Goal: Transaction & Acquisition: Purchase product/service

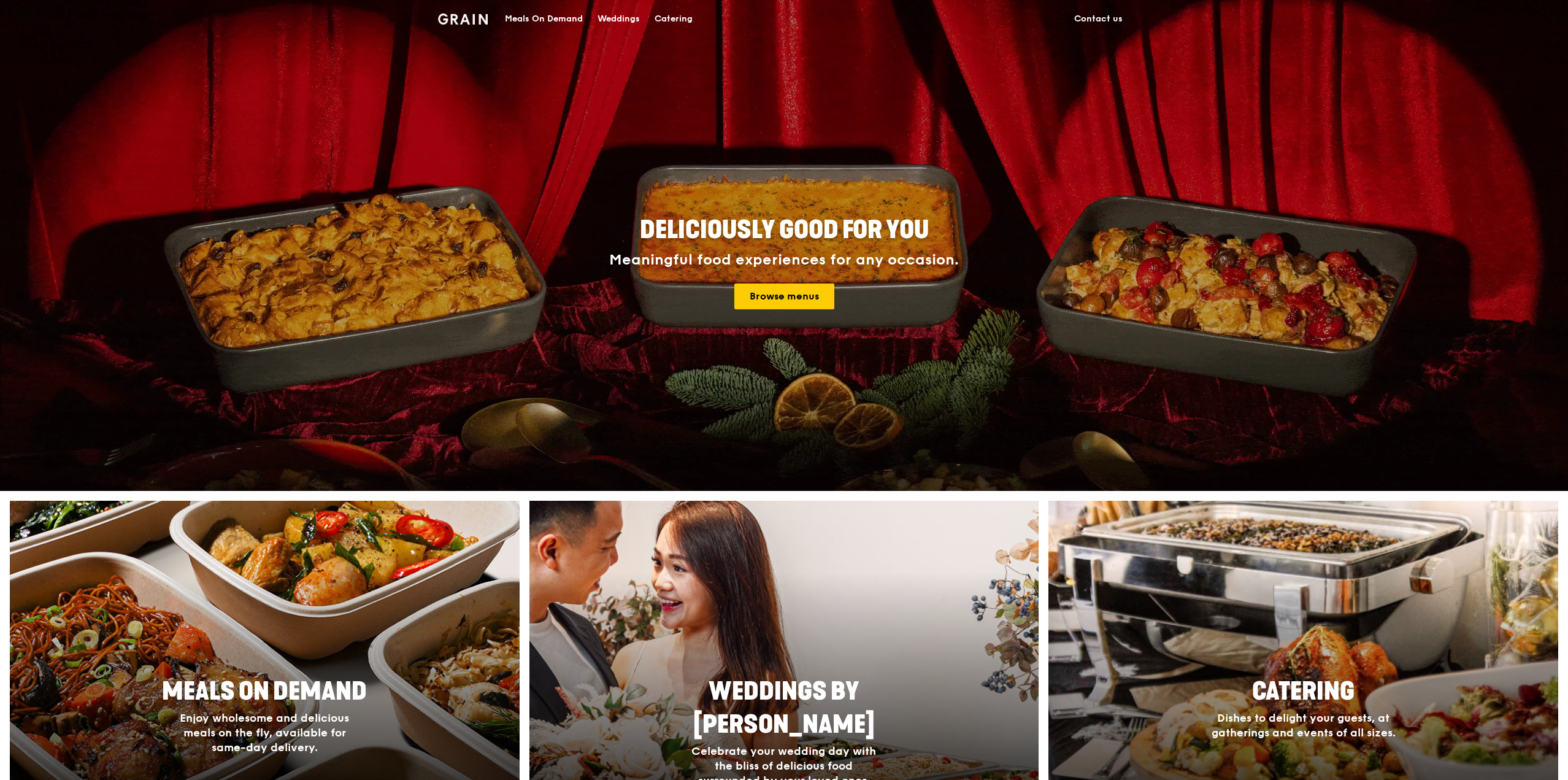
click at [1291, 705] on span "Catering" at bounding box center [1303, 692] width 102 height 29
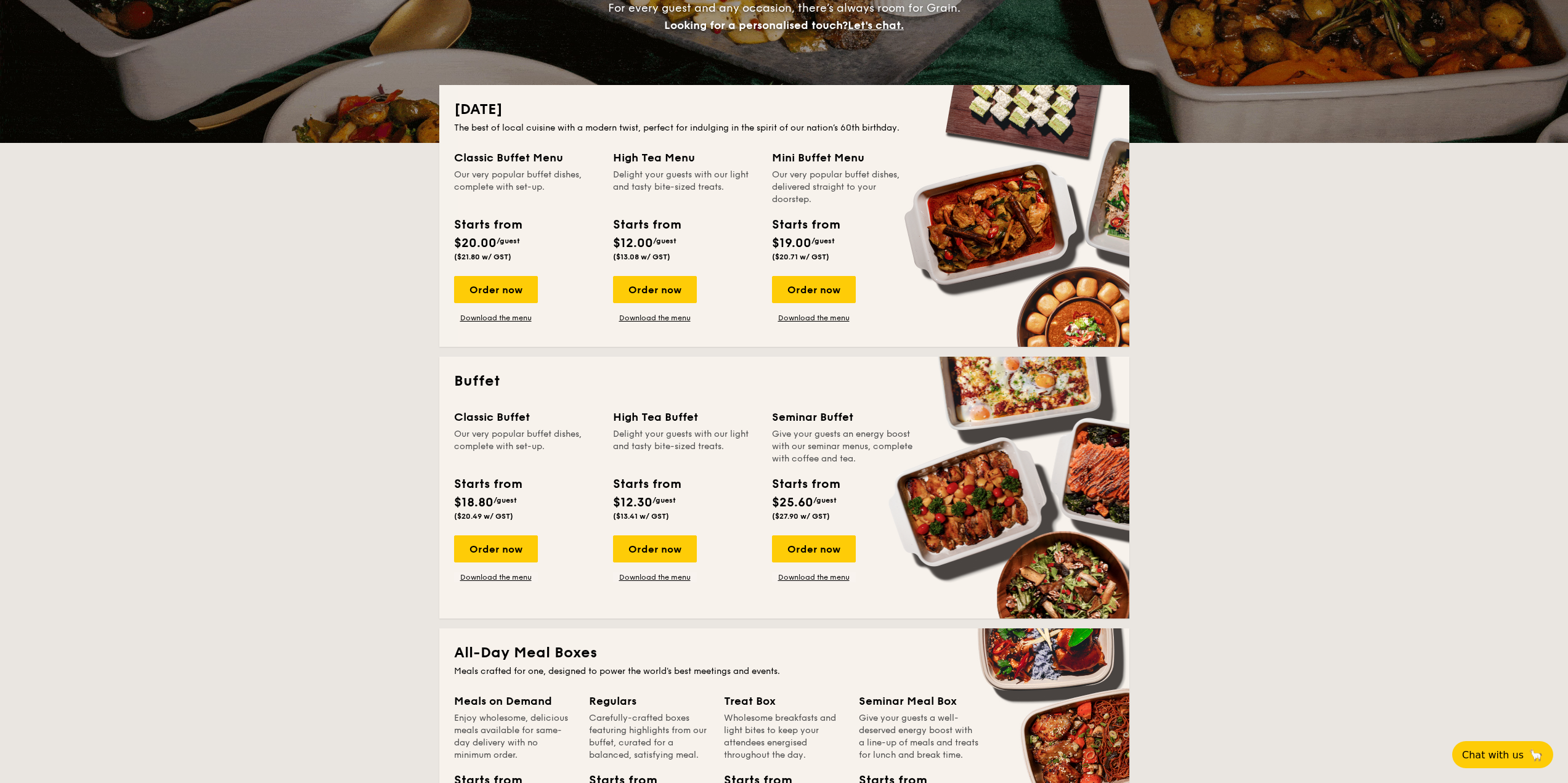
scroll to position [185, 0]
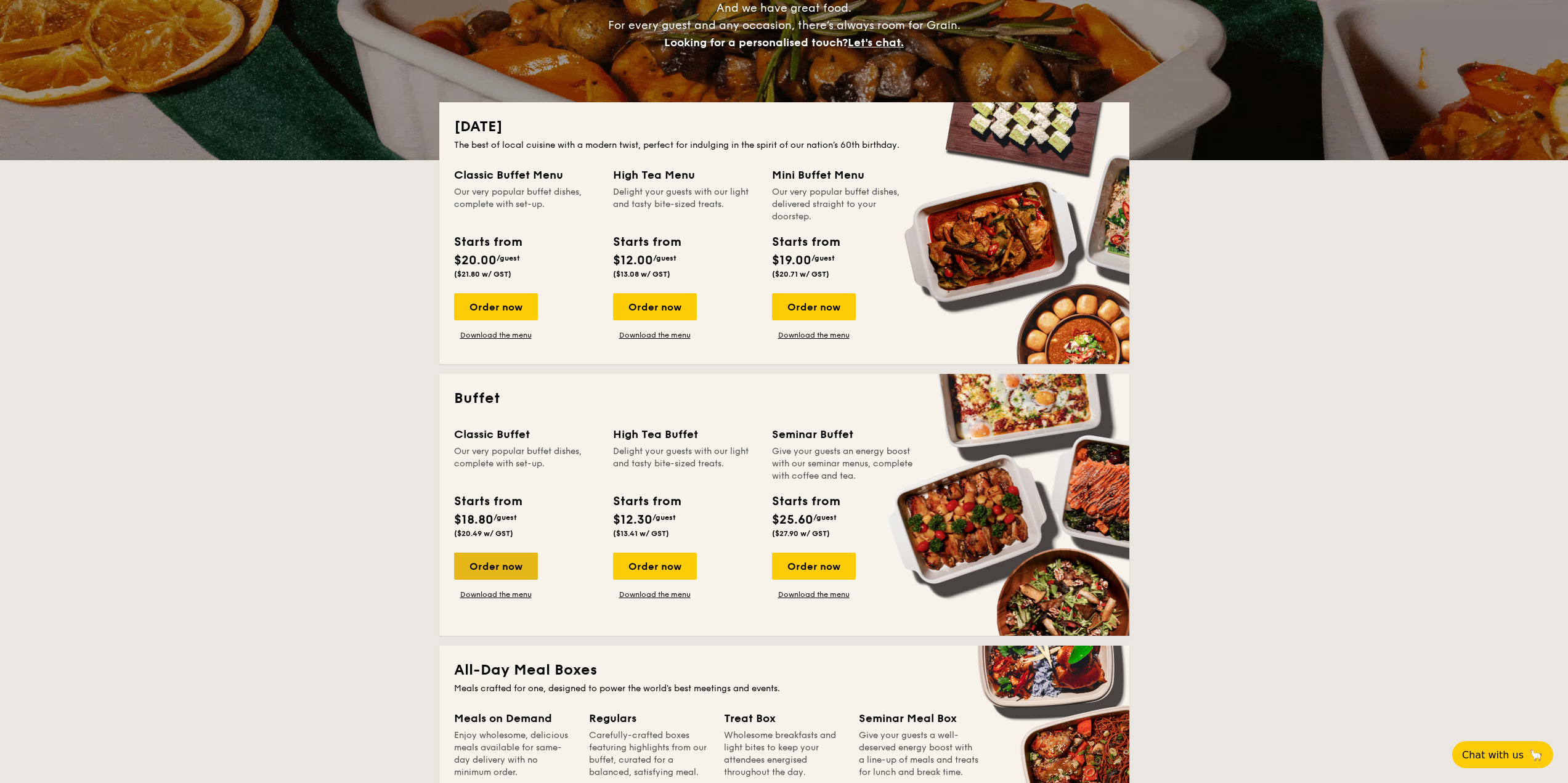
click at [512, 575] on div "Order now" at bounding box center [496, 565] width 84 height 27
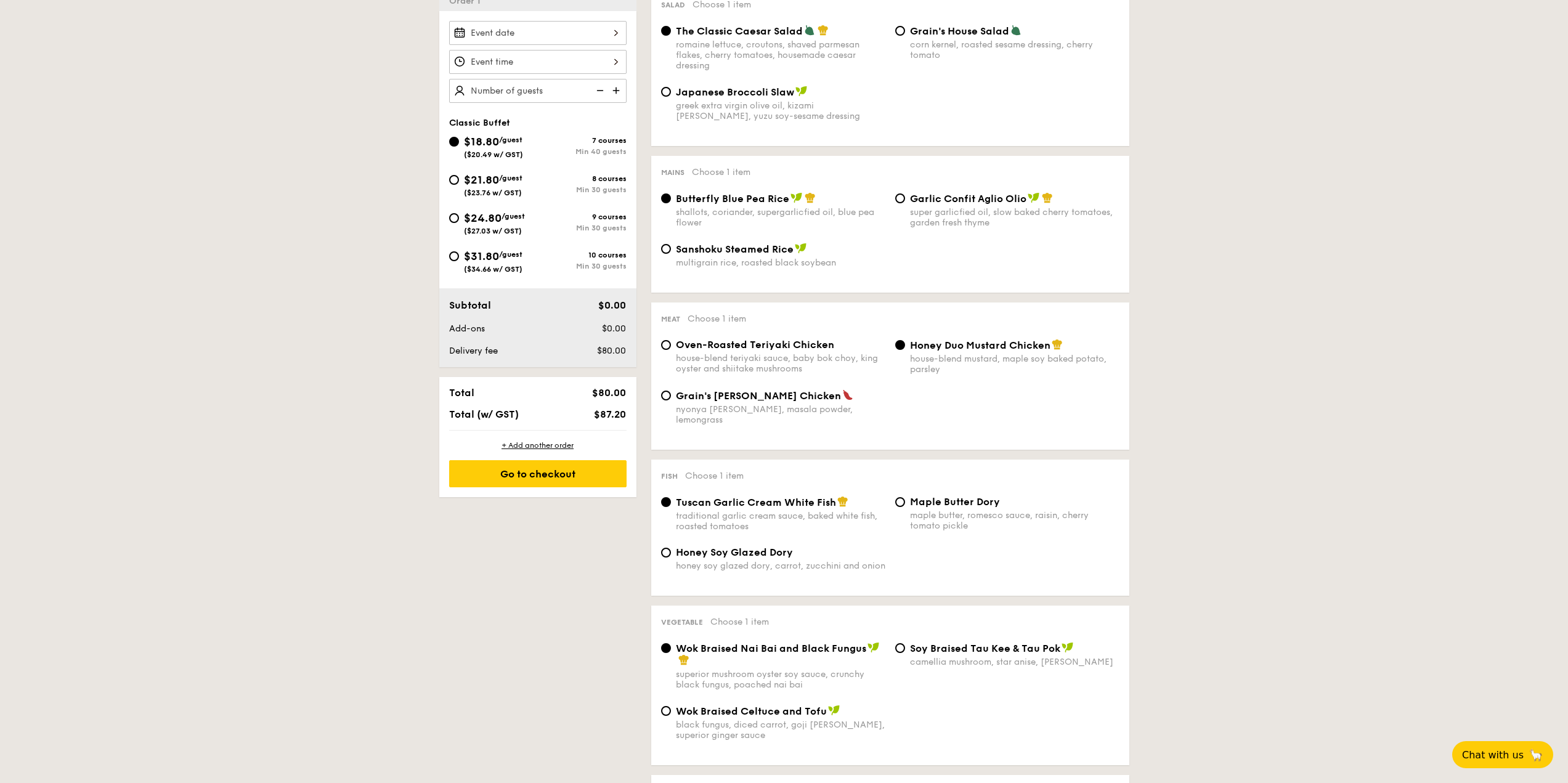
scroll to position [244, 0]
